Goal: Transaction & Acquisition: Download file/media

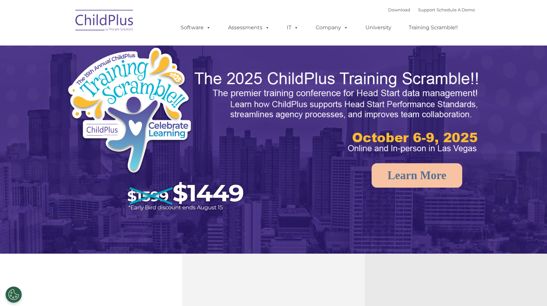
select select "MEDIUM"
click at [392, 13] on div "Download Support | Schedule A Demo " at bounding box center [432, 10] width 87 height 10
click at [393, 9] on link "Download" at bounding box center [400, 9] width 22 height 5
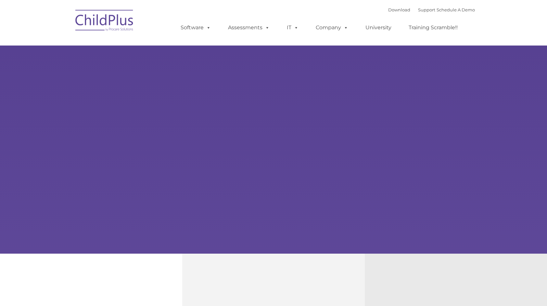
type input ""
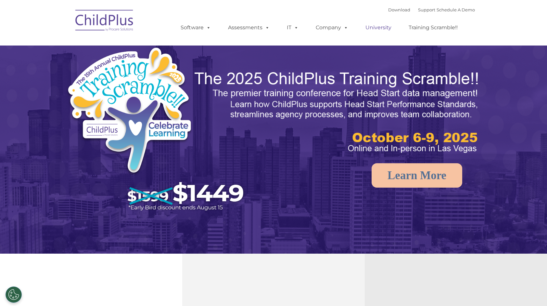
select select "MEDIUM"
